Goal: Transaction & Acquisition: Purchase product/service

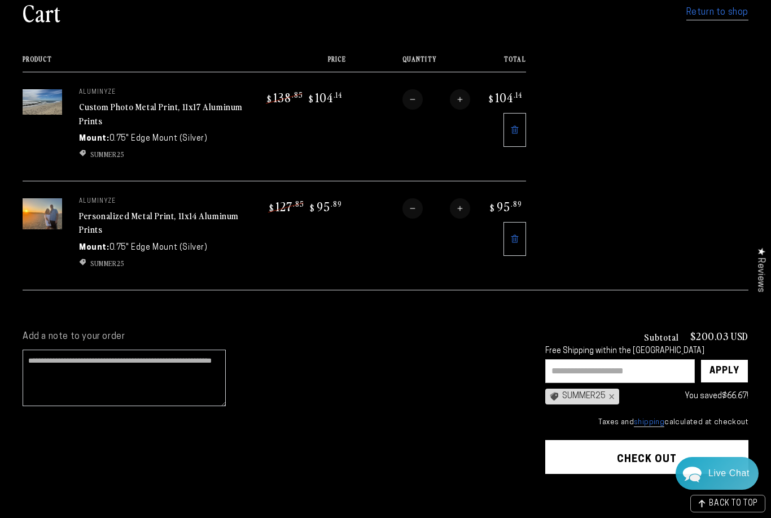
click at [97, 216] on link "Personalized Metal Print, 11x14 Aluminum Prints" at bounding box center [159, 222] width 160 height 27
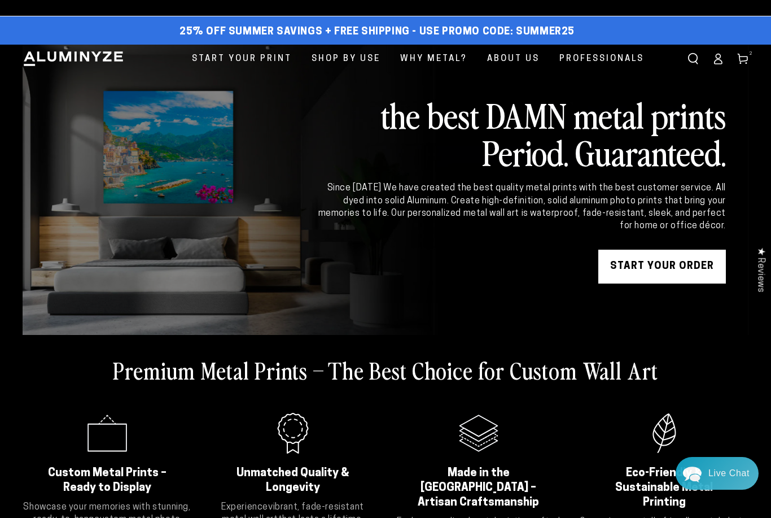
click at [743, 55] on icon at bounding box center [742, 58] width 11 height 11
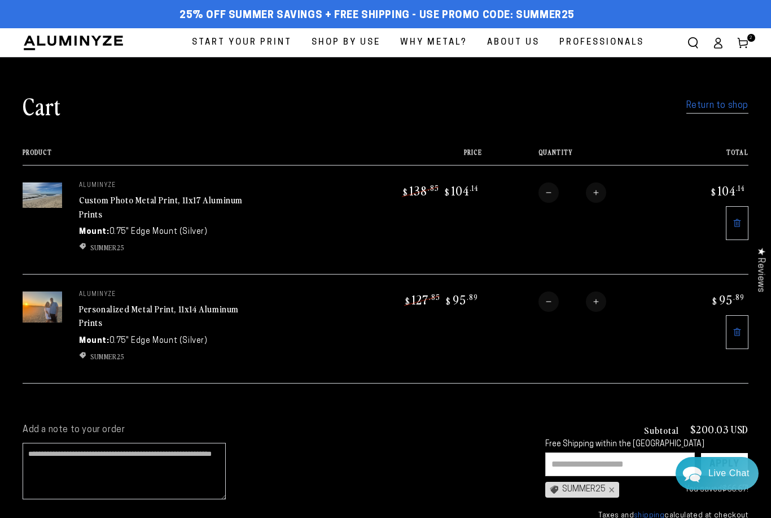
click at [56, 309] on img at bounding box center [43, 306] width 40 height 31
click at [92, 308] on link "Personalized Metal Print, 11x14 Aluminum Prints" at bounding box center [159, 315] width 160 height 27
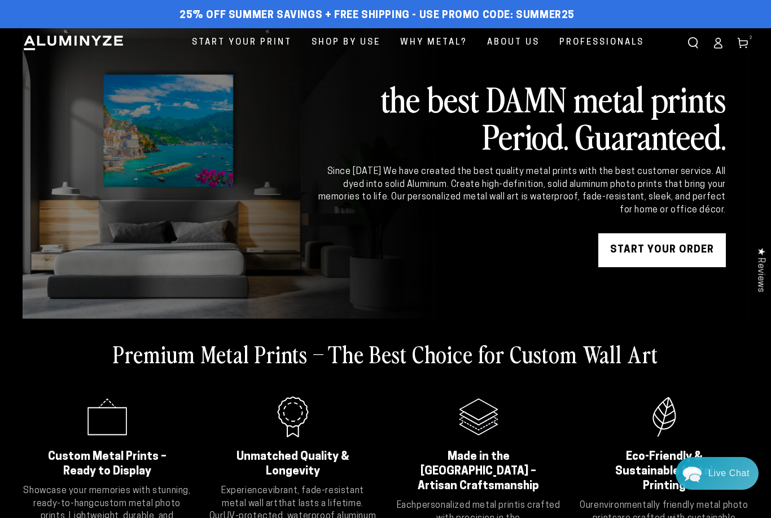
click at [716, 43] on icon at bounding box center [717, 42] width 11 height 11
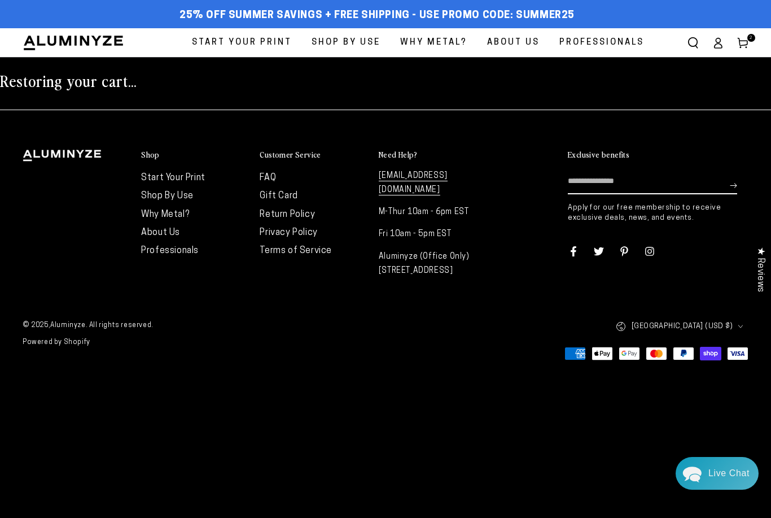
click at [749, 44] on link "Cart 2 2 items" at bounding box center [742, 42] width 25 height 25
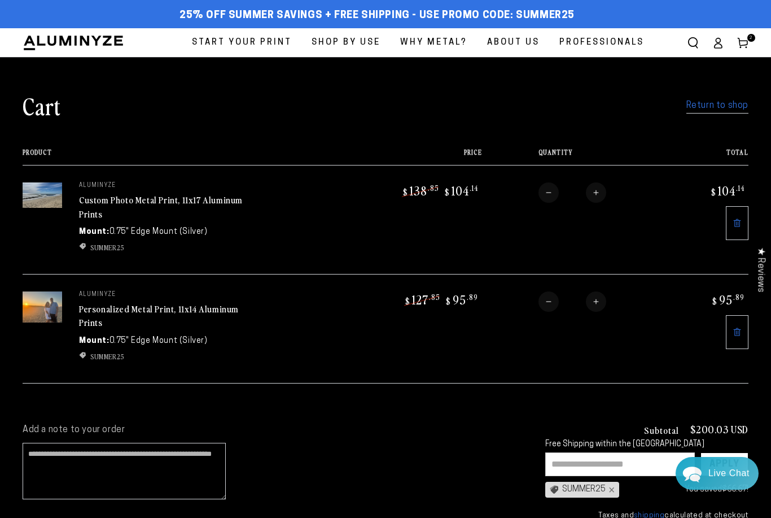
click at [214, 304] on link "Personalized Metal Print, 11x14 Aluminum Prints" at bounding box center [159, 315] width 160 height 27
click at [729, 107] on link "Return to shop" at bounding box center [717, 106] width 62 height 16
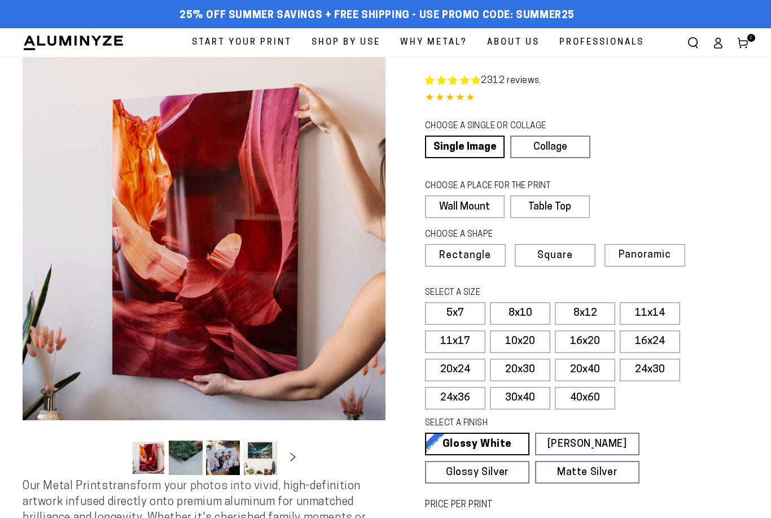
select select "**********"
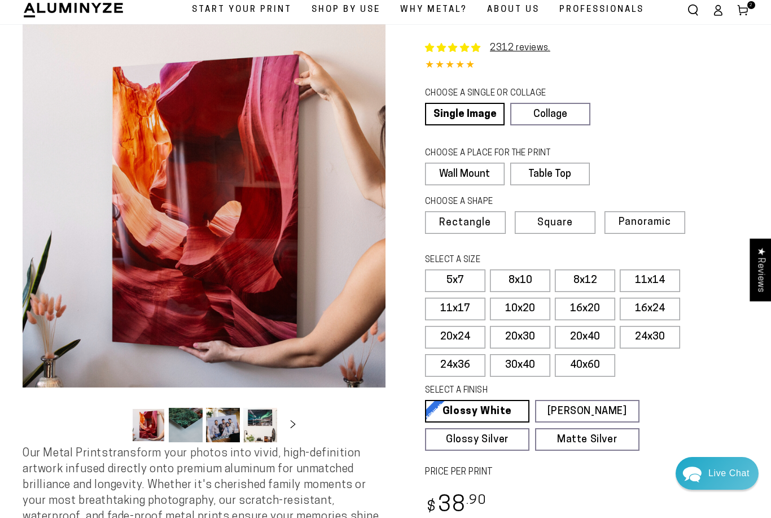
scroll to position [33, 0]
click at [594, 303] on label "16x20" at bounding box center [585, 308] width 60 height 23
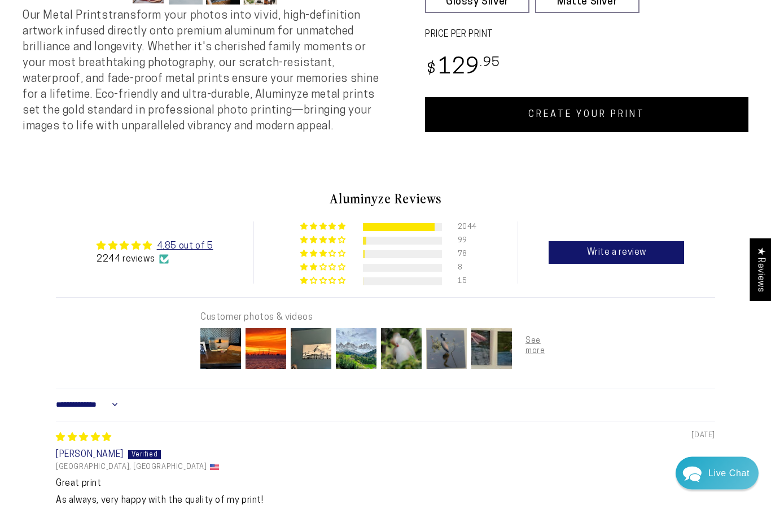
scroll to position [470, 0]
click at [355, 352] on img at bounding box center [356, 348] width 45 height 45
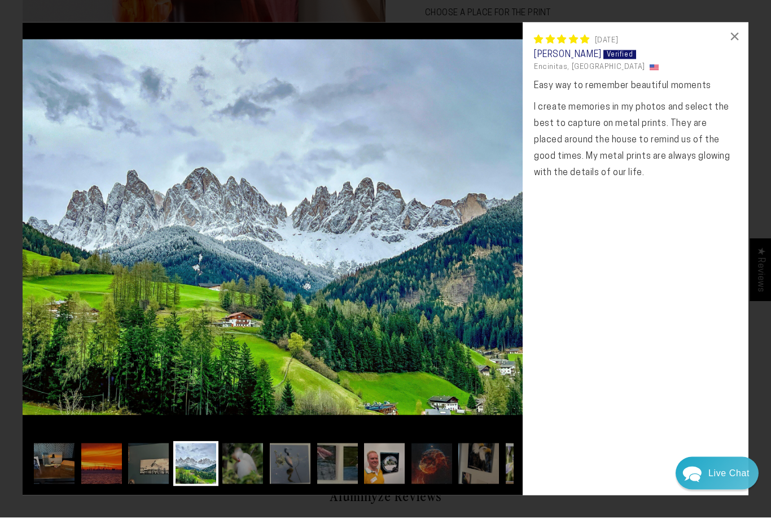
scroll to position [173, 0]
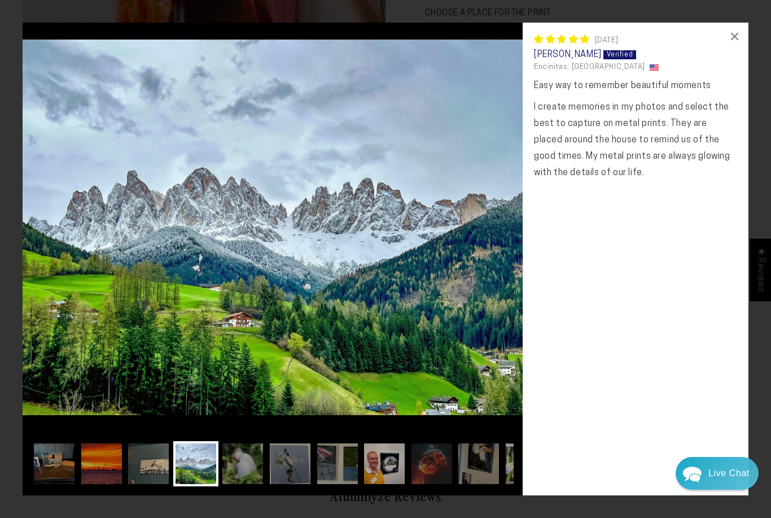
click at [427, 467] on img at bounding box center [431, 463] width 45 height 45
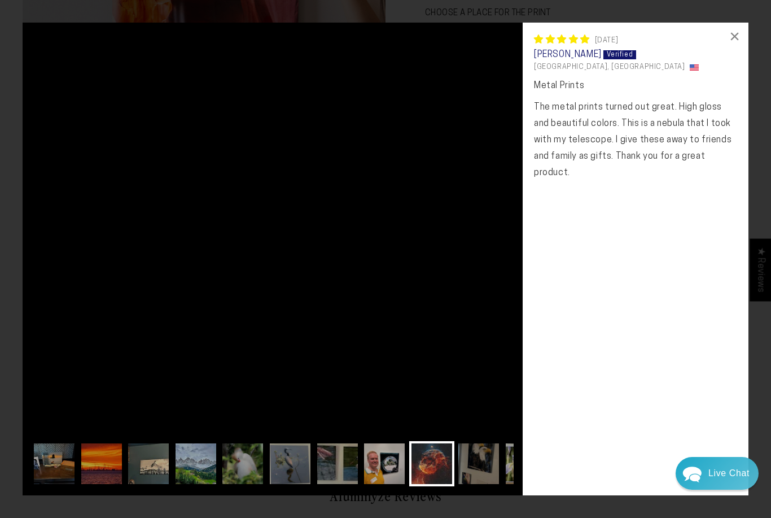
scroll to position [0, 15]
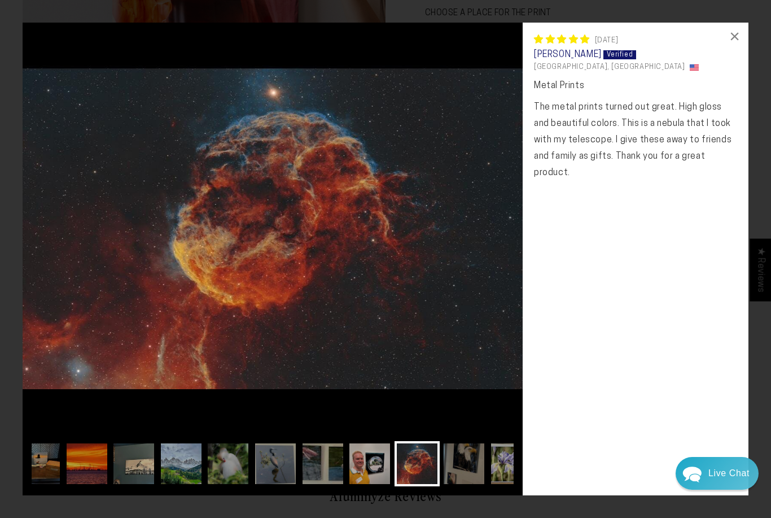
click at [0, 357] on div "Loading... × 04/11/2025" at bounding box center [385, 259] width 771 height 518
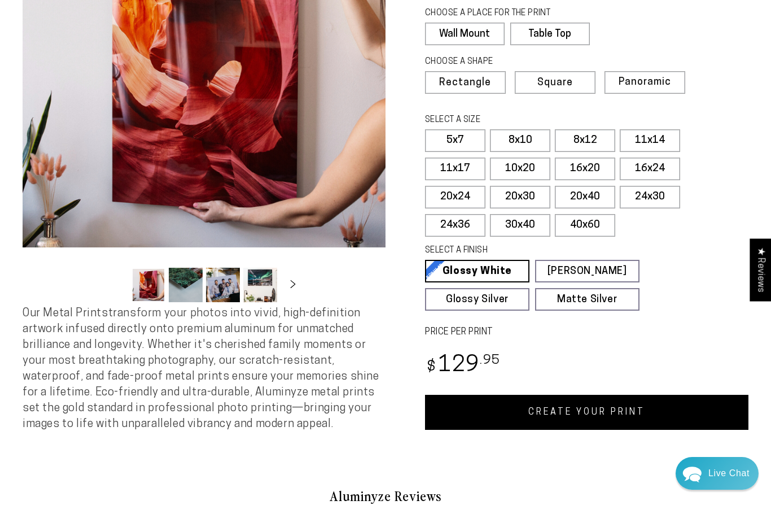
click at [646, 406] on link "CREATE YOUR PRINT" at bounding box center [586, 412] width 323 height 35
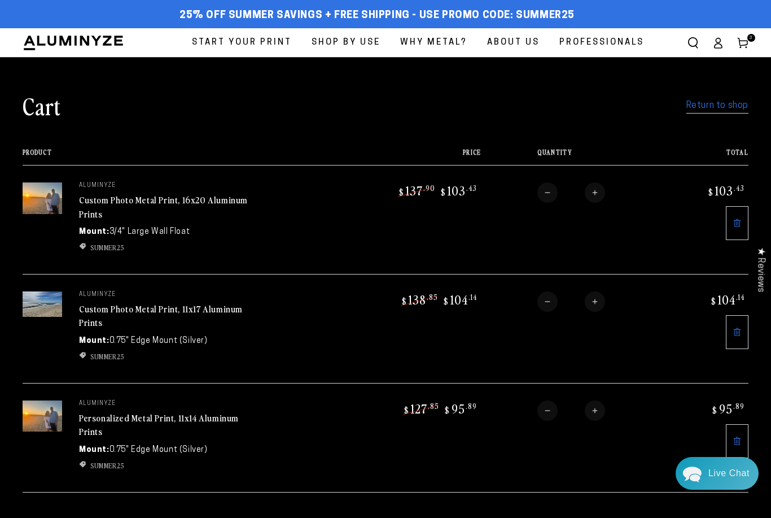
click at [734, 437] on icon at bounding box center [737, 440] width 9 height 9
